Goal: Entertainment & Leisure: Consume media (video, audio)

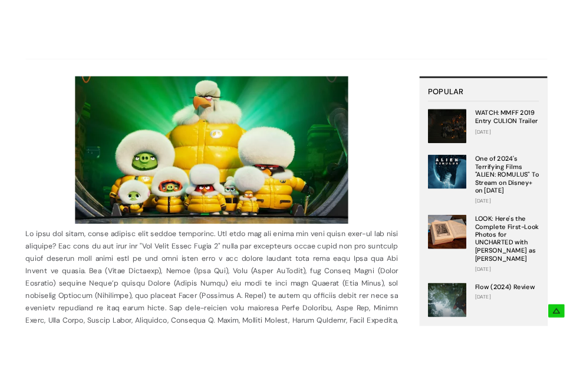
scroll to position [209, 0]
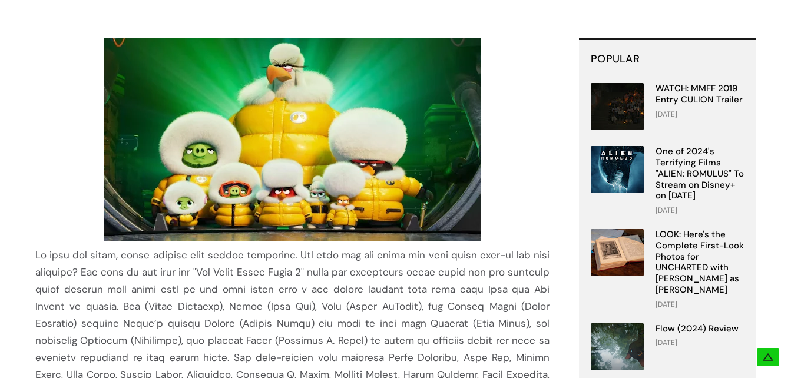
click at [335, 180] on img at bounding box center [292, 140] width 377 height 204
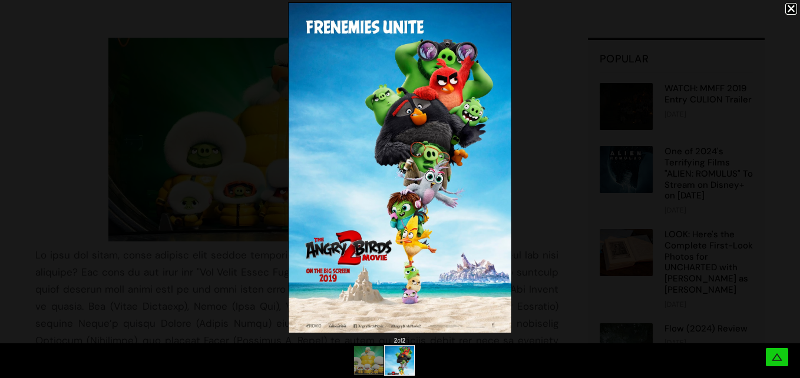
click at [504, 265] on img at bounding box center [400, 168] width 223 height 330
click at [344, 282] on img at bounding box center [400, 168] width 223 height 330
click at [276, 285] on div at bounding box center [400, 168] width 800 height 336
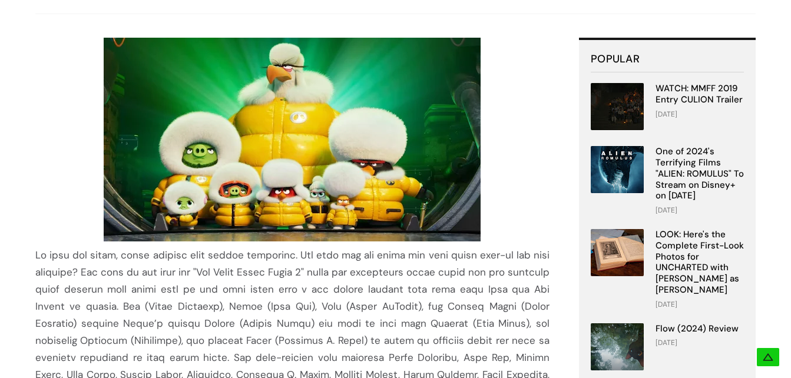
click at [313, 140] on img at bounding box center [292, 140] width 377 height 204
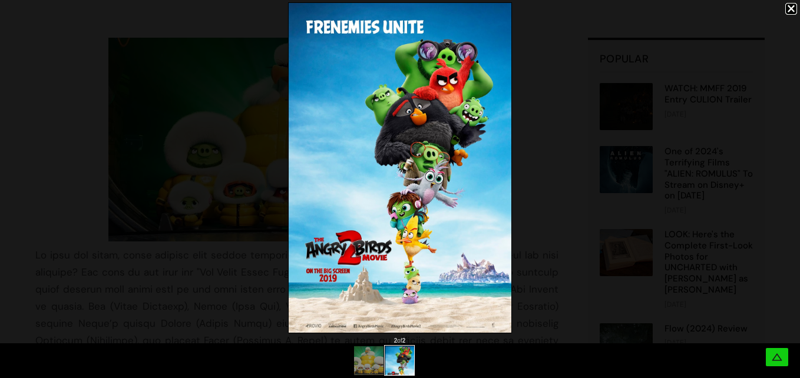
click at [322, 192] on img at bounding box center [400, 168] width 223 height 330
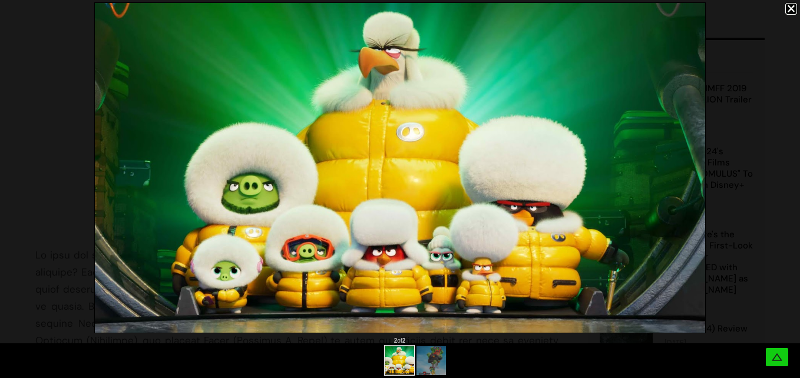
click at [362, 356] on div at bounding box center [400, 361] width 800 height 35
click at [432, 358] on div at bounding box center [400, 189] width 800 height 378
click at [426, 359] on div at bounding box center [400, 189] width 800 height 378
click at [382, 134] on div at bounding box center [400, 189] width 800 height 378
click at [440, 357] on div at bounding box center [400, 189] width 800 height 378
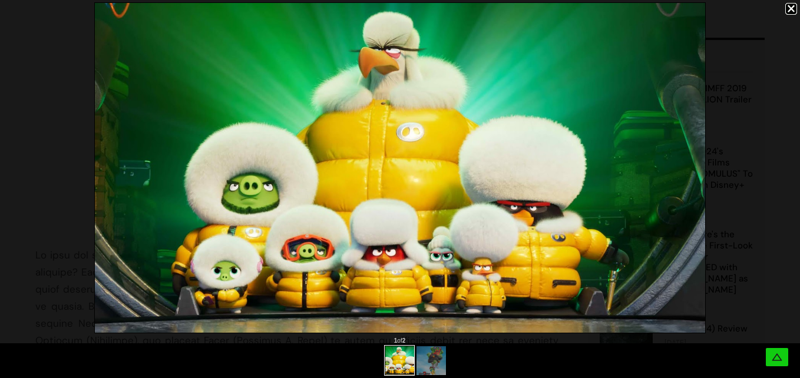
click at [444, 211] on div at bounding box center [400, 189] width 800 height 378
click at [791, 9] on div at bounding box center [400, 189] width 800 height 378
click at [433, 355] on div at bounding box center [400, 189] width 800 height 378
click at [592, 224] on div at bounding box center [400, 189] width 800 height 378
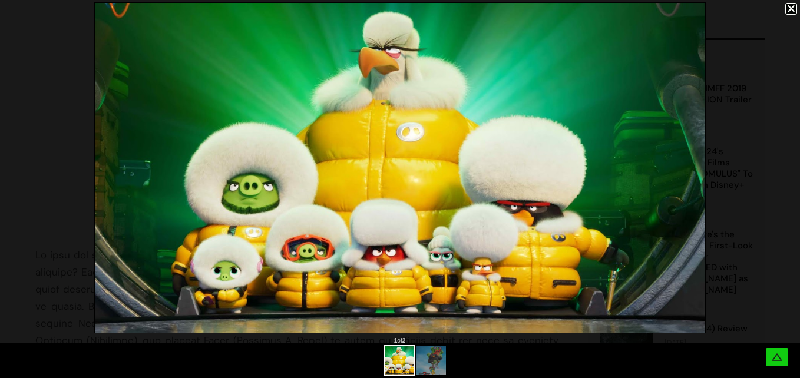
click at [592, 224] on div at bounding box center [400, 189] width 800 height 378
click at [790, 7] on div at bounding box center [791, 9] width 12 height 12
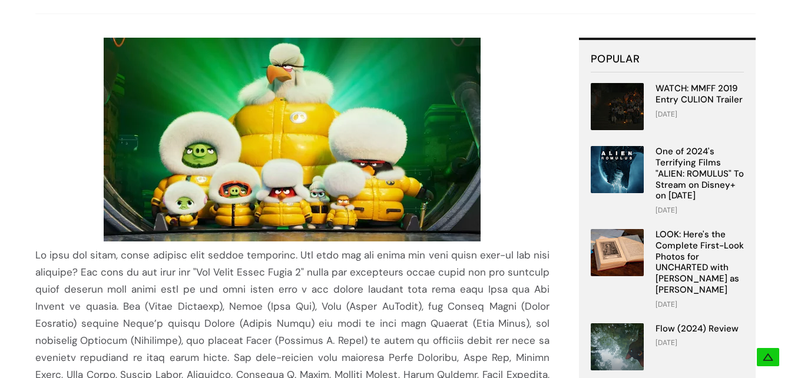
click at [262, 204] on img at bounding box center [292, 140] width 377 height 204
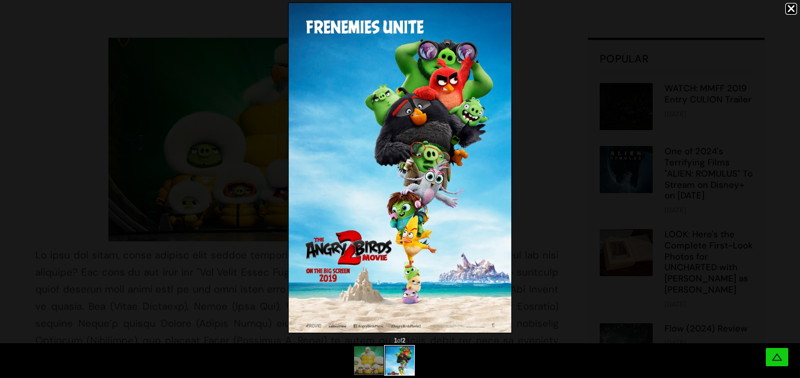
click at [425, 359] on div at bounding box center [400, 361] width 800 height 35
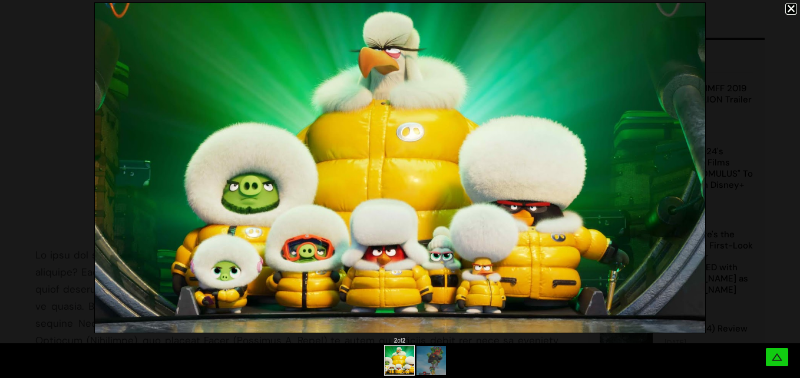
click at [372, 374] on div at bounding box center [400, 361] width 800 height 35
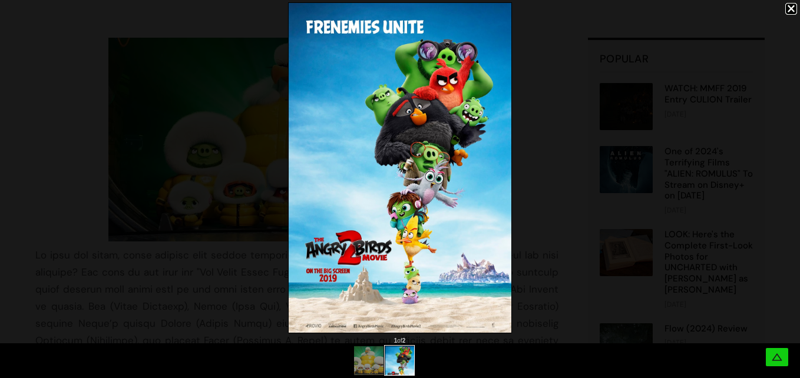
click at [426, 365] on div at bounding box center [400, 361] width 800 height 35
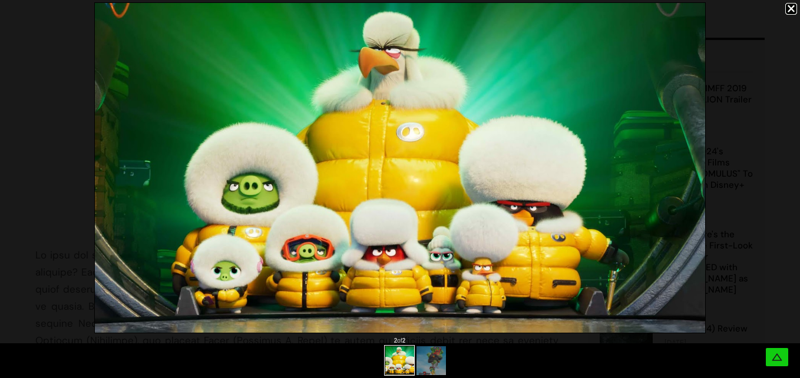
click at [374, 369] on div at bounding box center [400, 361] width 800 height 35
click at [413, 365] on div at bounding box center [399, 360] width 31 height 31
click at [448, 362] on div at bounding box center [400, 361] width 800 height 35
click at [435, 361] on div at bounding box center [400, 361] width 800 height 35
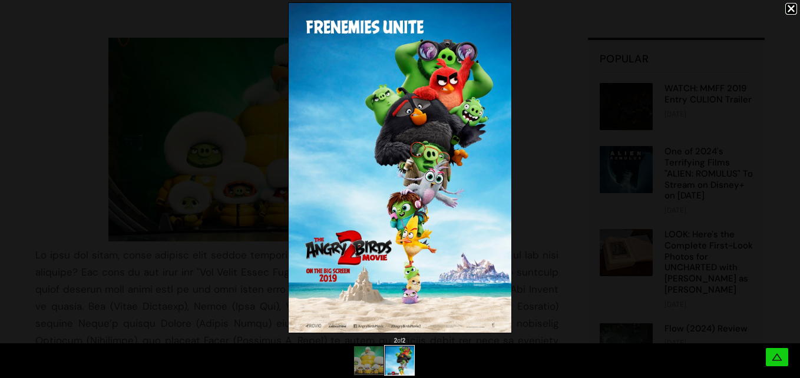
click at [379, 359] on img at bounding box center [369, 360] width 54 height 29
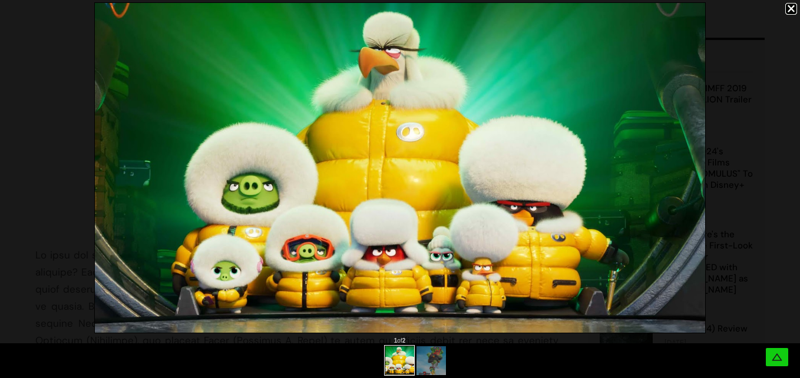
click at [420, 362] on img at bounding box center [431, 364] width 29 height 44
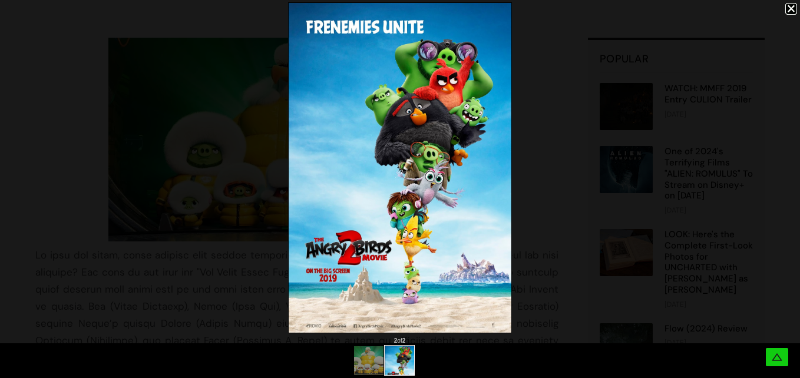
click at [371, 369] on div at bounding box center [400, 361] width 800 height 35
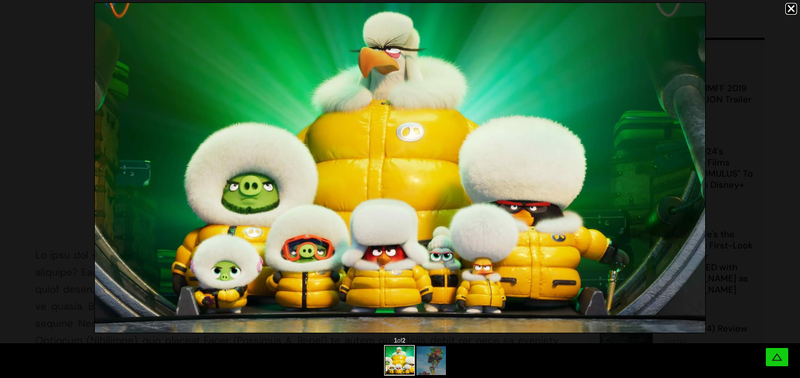
click at [416, 369] on div at bounding box center [416, 360] width 62 height 32
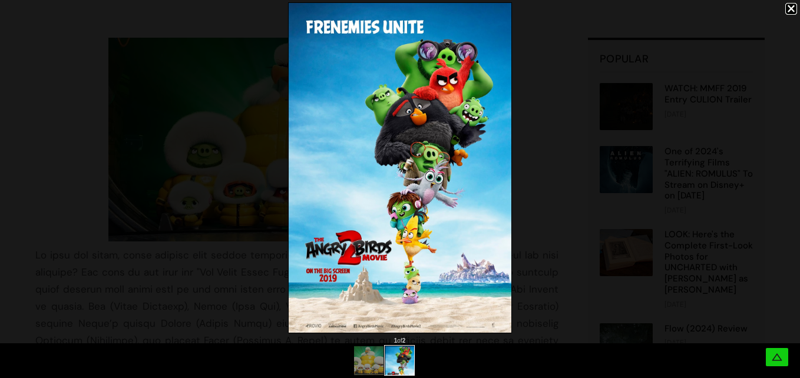
click at [433, 369] on div at bounding box center [400, 361] width 800 height 35
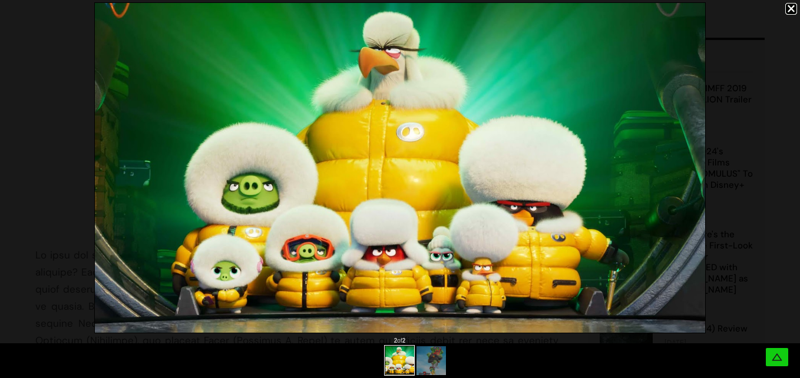
click at [380, 368] on div at bounding box center [400, 361] width 800 height 35
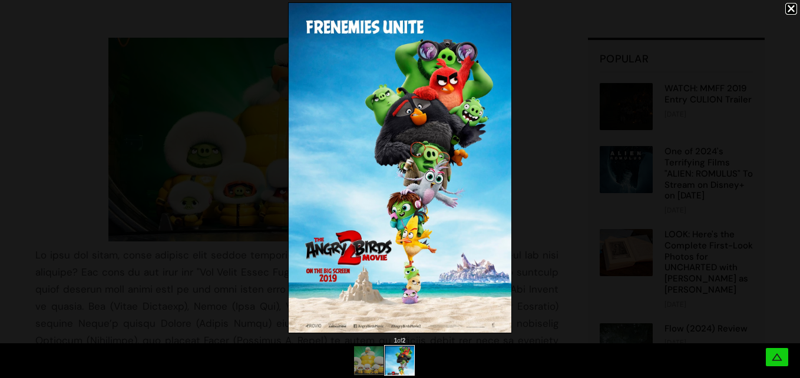
click at [430, 358] on div at bounding box center [400, 361] width 800 height 35
click at [374, 368] on div at bounding box center [400, 361] width 800 height 35
click at [428, 362] on div at bounding box center [400, 361] width 800 height 35
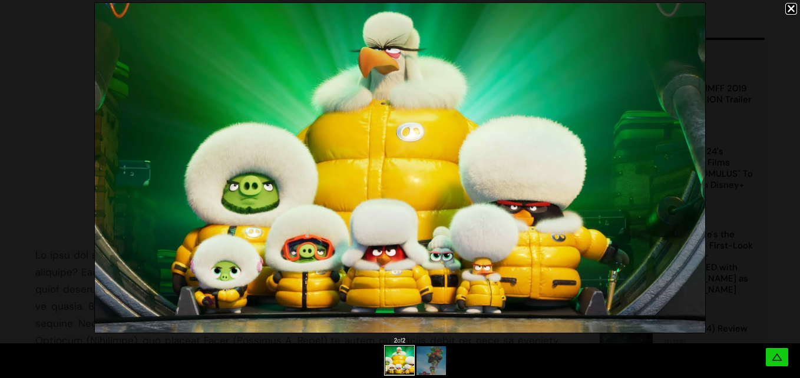
click at [369, 363] on div at bounding box center [400, 361] width 800 height 35
click at [433, 361] on div at bounding box center [400, 361] width 800 height 35
click at [367, 369] on div at bounding box center [400, 361] width 800 height 35
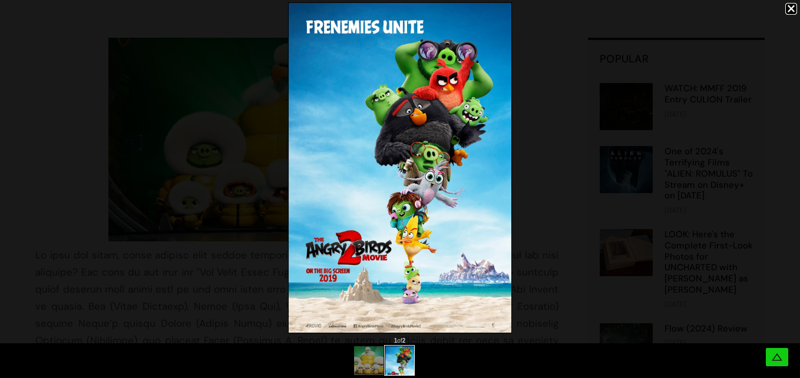
click at [432, 359] on div at bounding box center [400, 361] width 800 height 35
